Goal: Task Accomplishment & Management: Manage account settings

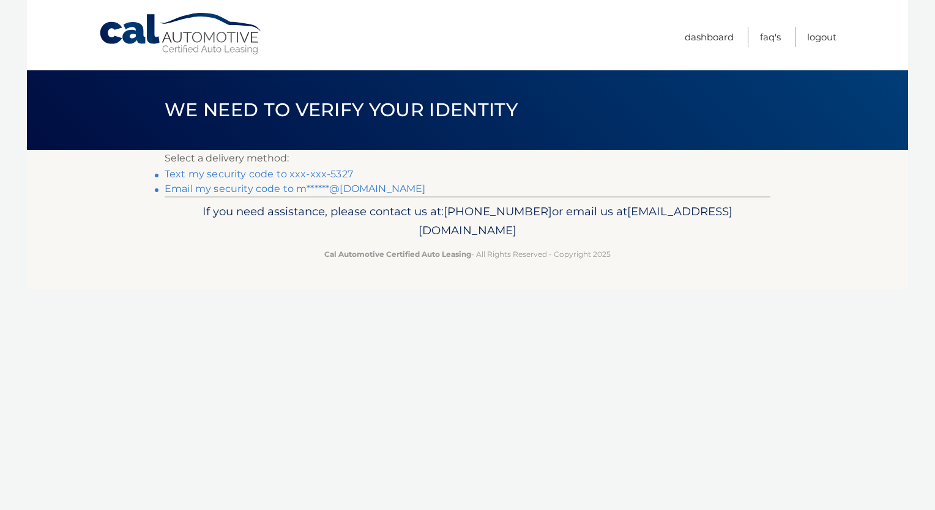
click at [279, 174] on link "Text my security code to xxx-xxx-5327" at bounding box center [259, 174] width 188 height 12
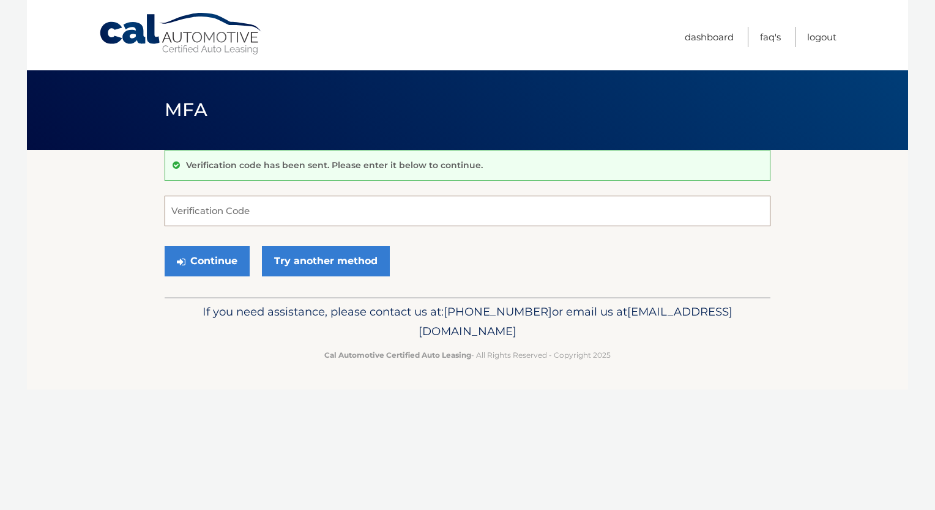
click at [185, 215] on input "Verification Code" at bounding box center [468, 211] width 606 height 31
type input "456321"
click at [229, 263] on button "Continue" at bounding box center [207, 261] width 85 height 31
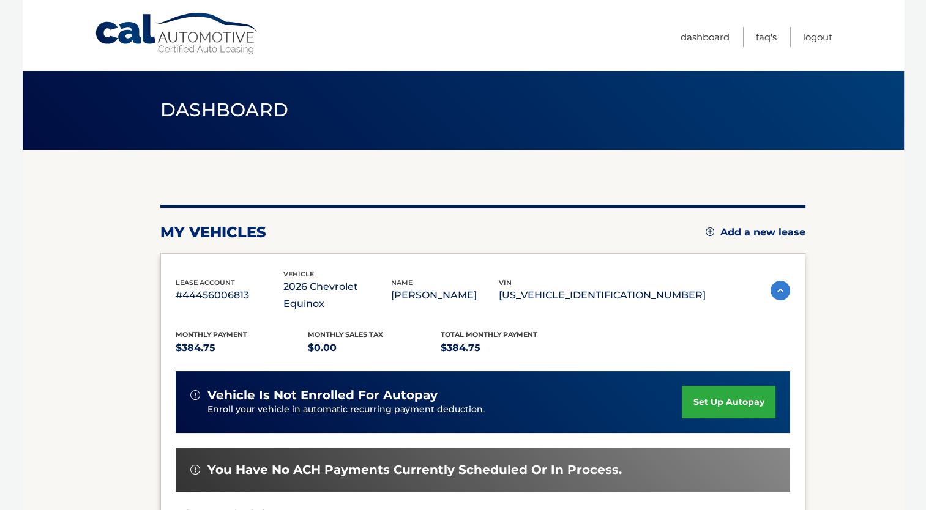
click at [727, 386] on link "set up autopay" at bounding box center [728, 402] width 93 height 32
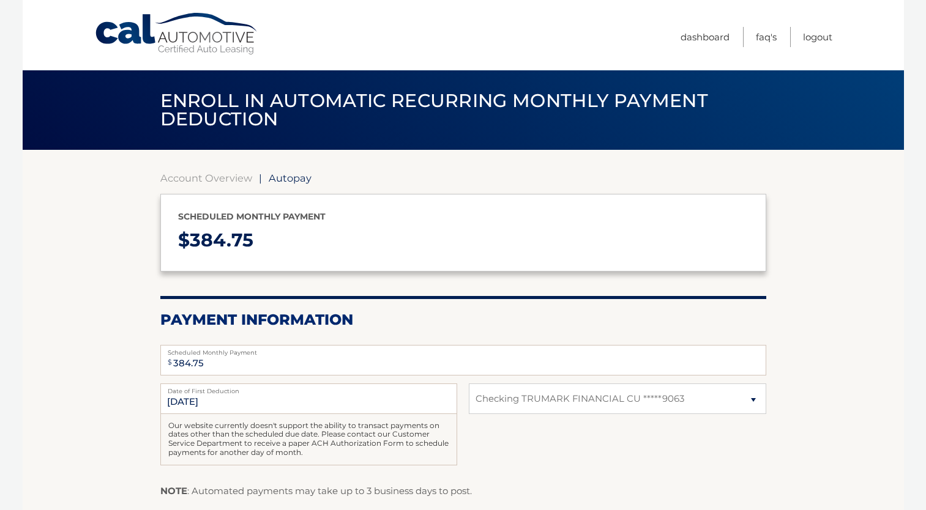
select select "MDVlNTRmZWUtZjJhZC00YTNhLTkzYmYtOGZhMDBlMGM5OTM5"
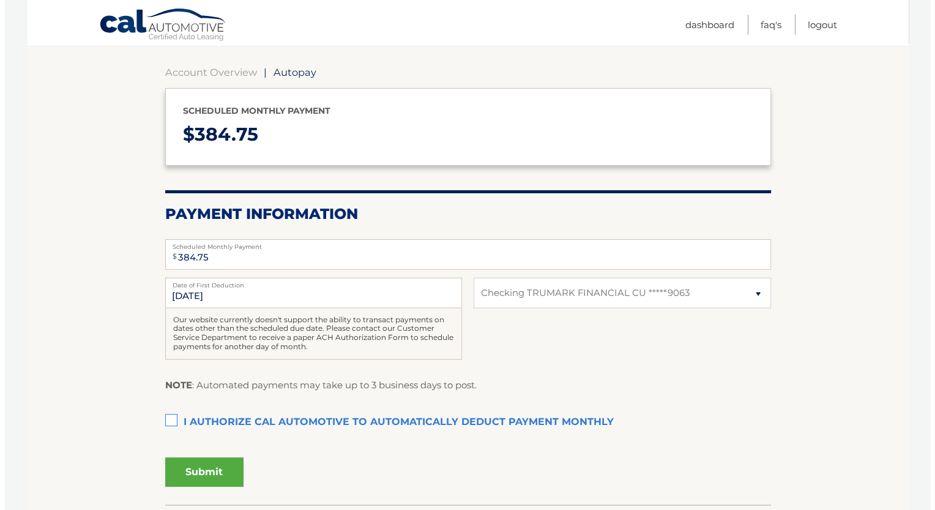
scroll to position [138, 0]
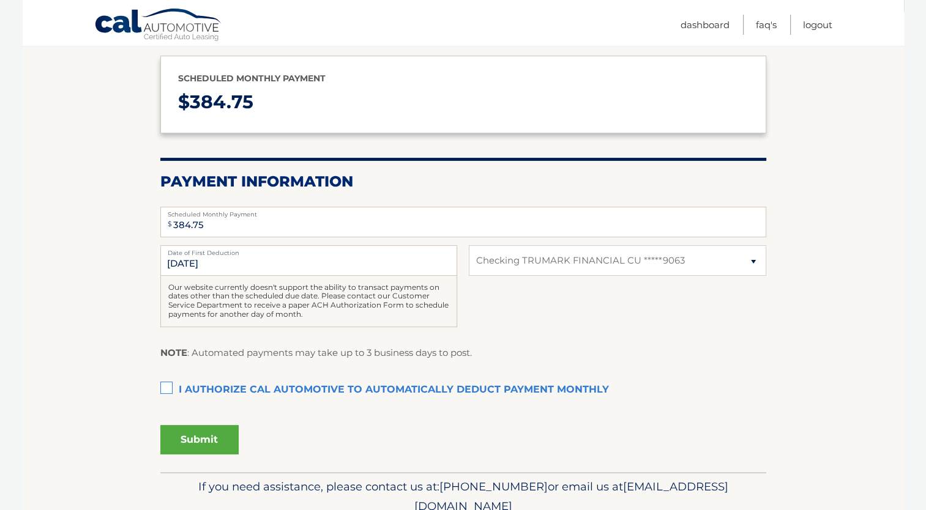
click at [164, 390] on label "I authorize cal automotive to automatically deduct payment monthly This checkbo…" at bounding box center [463, 390] width 606 height 24
click at [0, 0] on input "I authorize cal automotive to automatically deduct payment monthly This checkbo…" at bounding box center [0, 0] width 0 height 0
click at [200, 449] on button "Submit" at bounding box center [199, 439] width 78 height 29
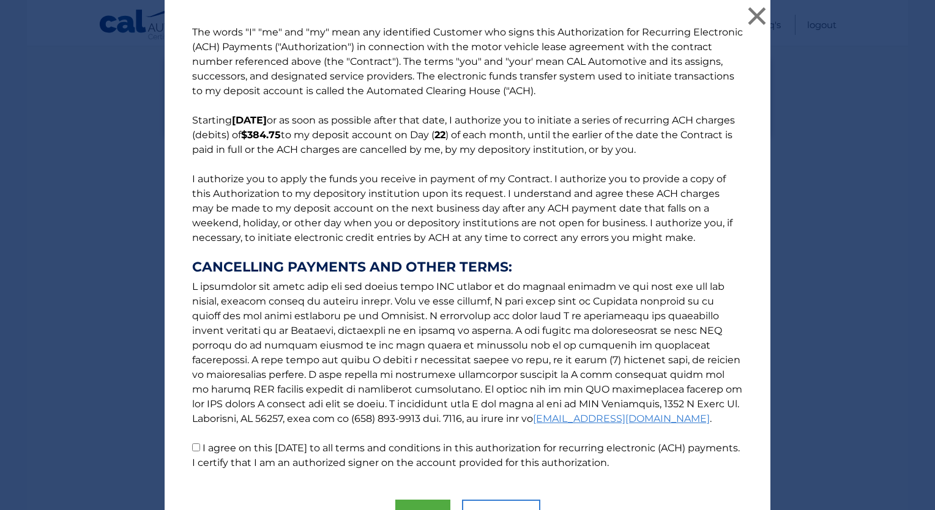
click at [187, 457] on p "The words "I" "me" and "my" mean any identified Customer who signs this Authori…" at bounding box center [467, 248] width 575 height 446
click at [191, 454] on p "The words "I" "me" and "my" mean any identified Customer who signs this Authori…" at bounding box center [467, 248] width 575 height 446
click at [190, 453] on p "The words "I" "me" and "my" mean any identified Customer who signs this Authori…" at bounding box center [467, 248] width 575 height 446
click at [190, 455] on p "The words "I" "me" and "my" mean any identified Customer who signs this Authori…" at bounding box center [467, 248] width 575 height 446
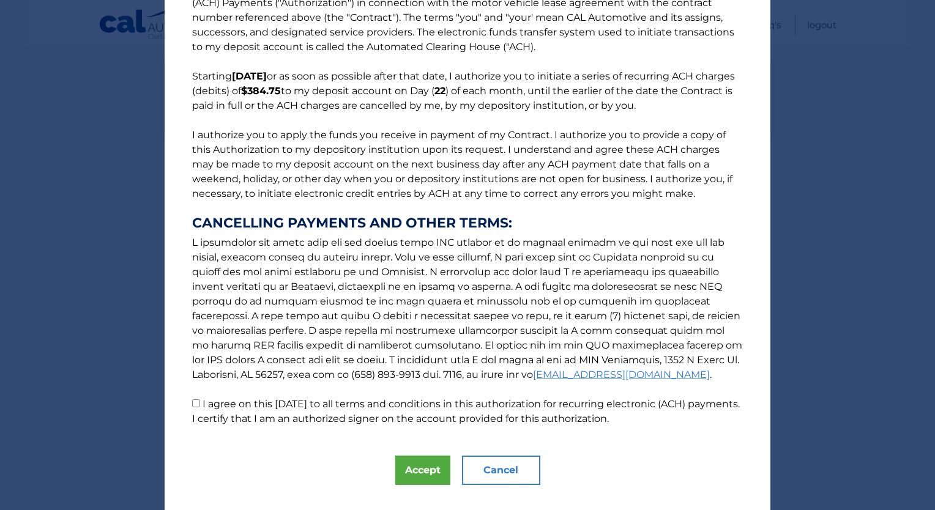
scroll to position [67, 0]
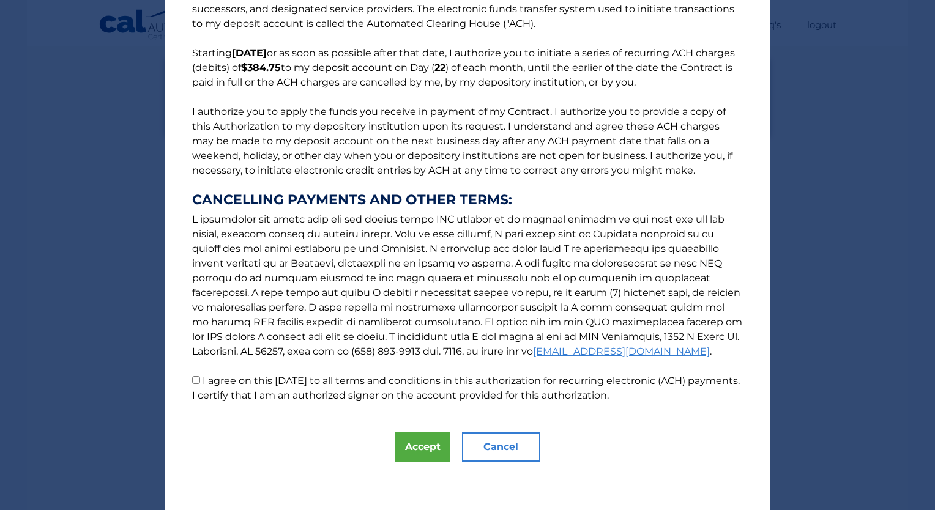
click at [192, 384] on input "I agree on this 09/28/2025 to all terms and conditions in this authorization fo…" at bounding box center [196, 380] width 8 height 8
checkbox input "true"
click at [421, 453] on button "Accept" at bounding box center [422, 447] width 55 height 29
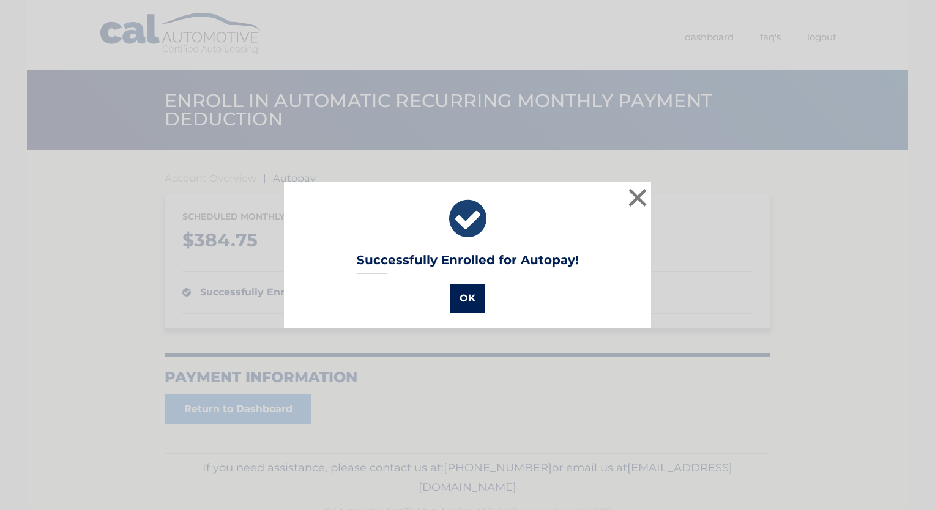
click at [460, 291] on button "OK" at bounding box center [467, 298] width 35 height 29
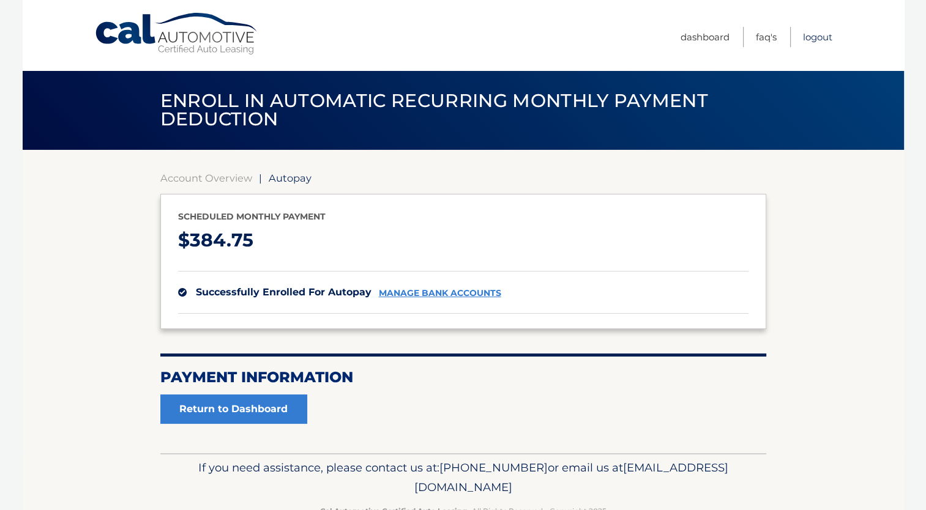
click at [810, 45] on link "Logout" at bounding box center [817, 37] width 29 height 20
